Goal: Information Seeking & Learning: Learn about a topic

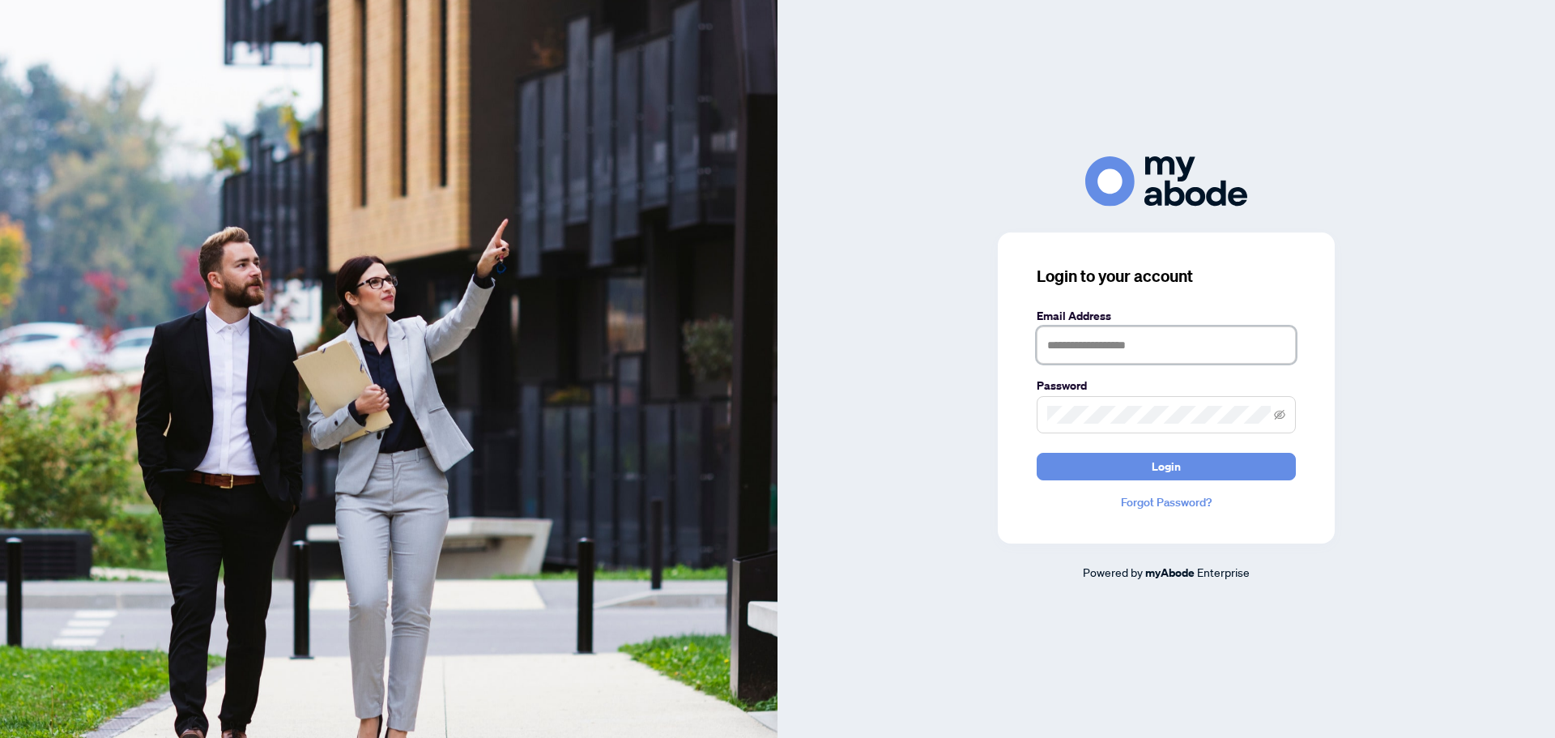
click at [1076, 344] on input "text" at bounding box center [1166, 344] width 259 height 37
type input "**********"
click at [1155, 469] on span "Login" at bounding box center [1166, 467] width 29 height 26
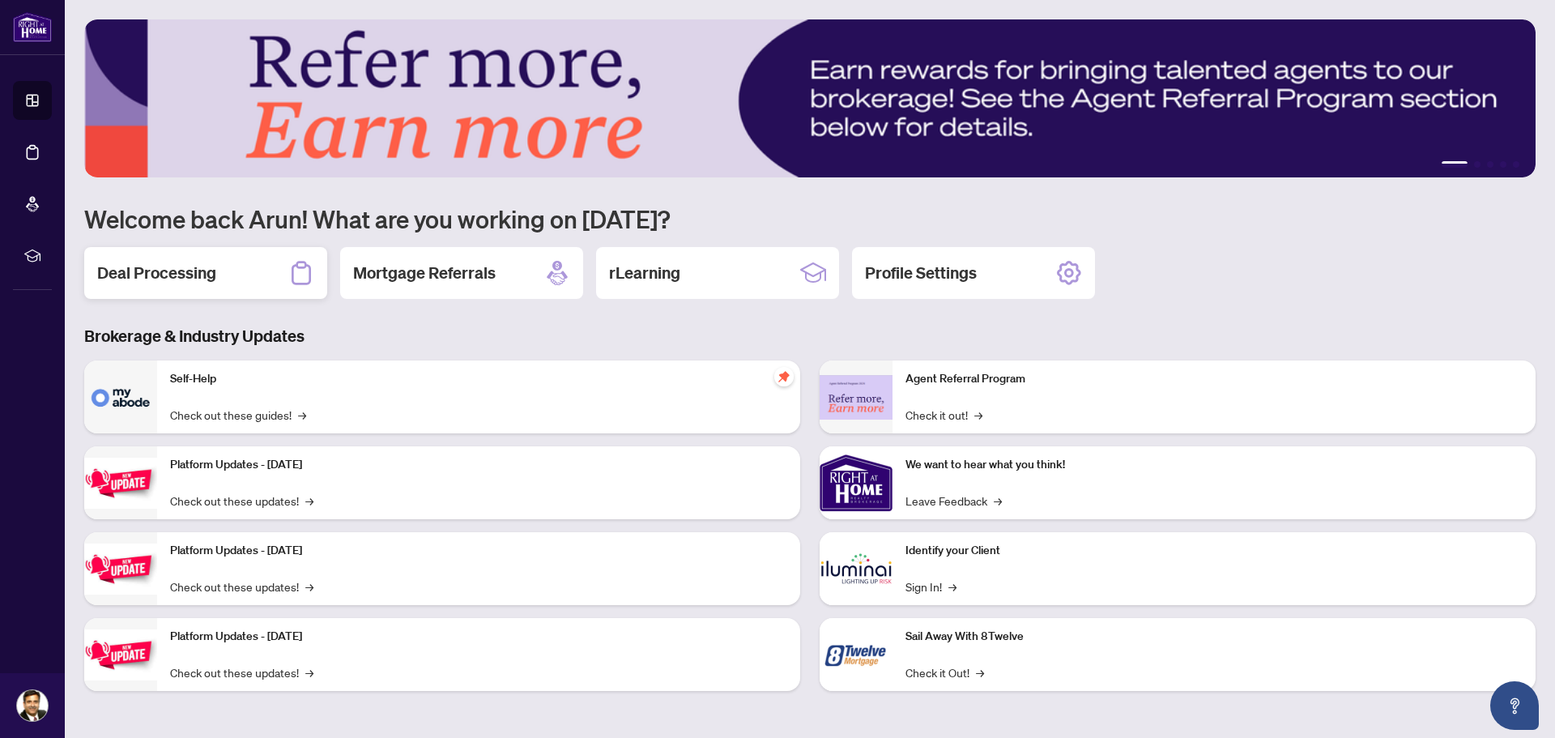
click at [192, 281] on h2 "Deal Processing" at bounding box center [156, 273] width 119 height 23
click at [641, 276] on h2 "rLearning" at bounding box center [644, 273] width 71 height 23
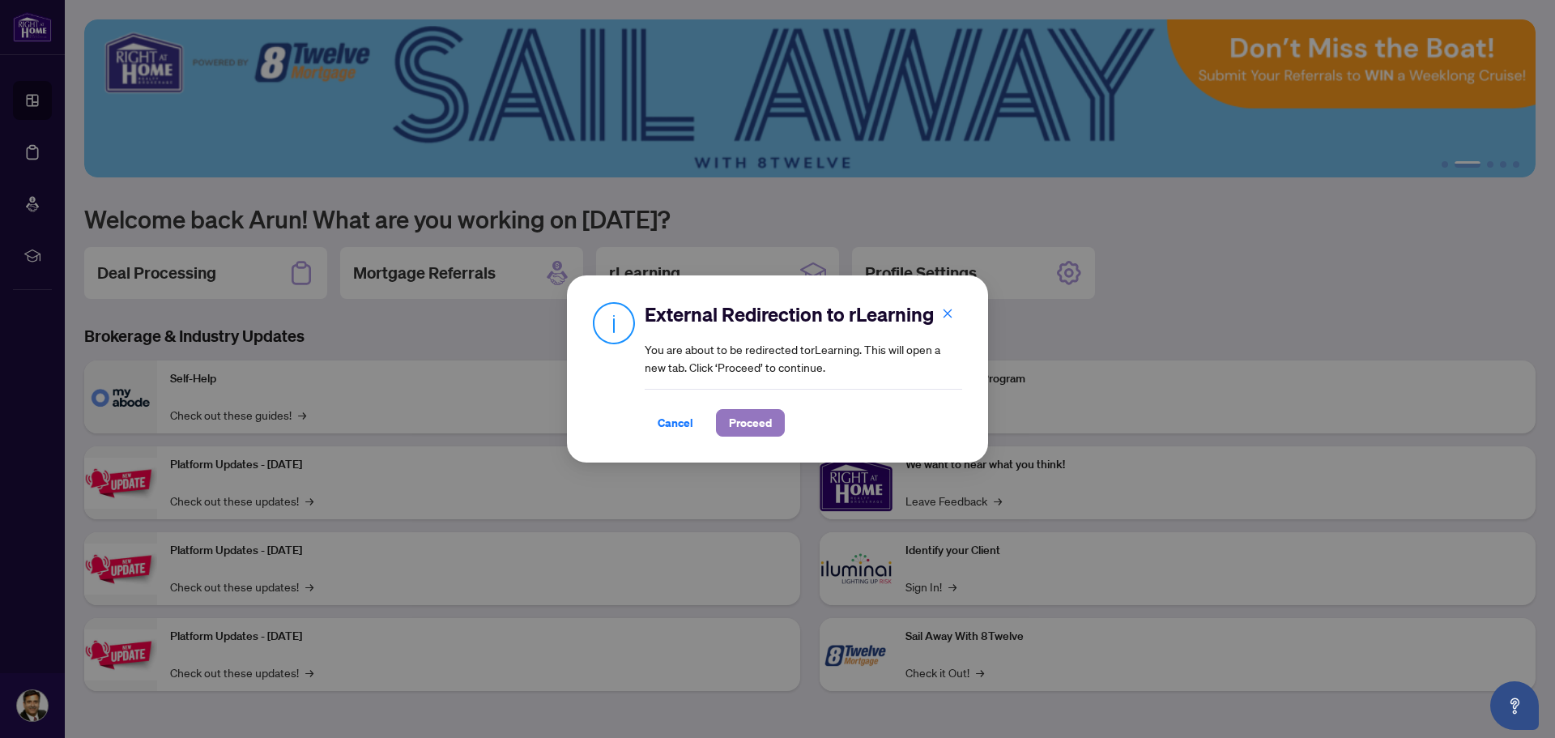
click at [748, 418] on span "Proceed" at bounding box center [750, 423] width 43 height 26
